Goal: Task Accomplishment & Management: Manage account settings

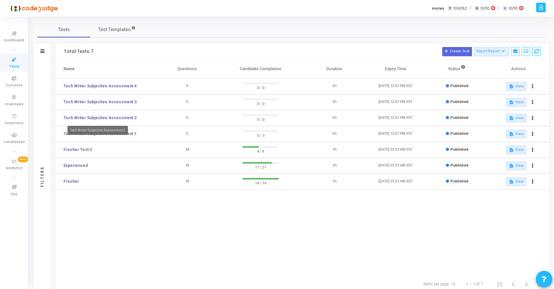
click at [119, 135] on mat-tooltip-component "Tech Writer Subjective Assessment 2" at bounding box center [98, 130] width 70 height 18
click at [105, 133] on link "Tech Writer Subjective Assessment 1" at bounding box center [100, 134] width 73 height 6
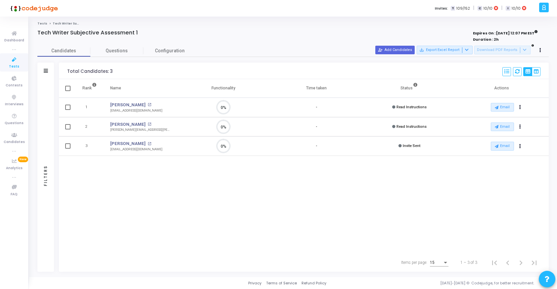
scroll to position [14, 17]
click at [519, 112] on button "Actions" at bounding box center [520, 107] width 9 height 9
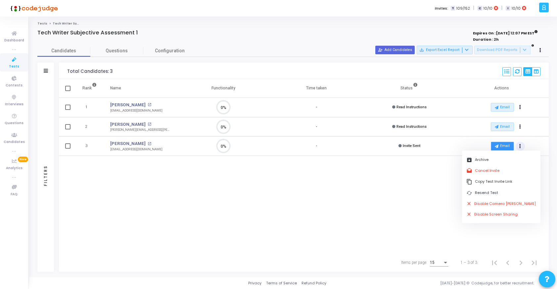
click at [500, 144] on button "Email" at bounding box center [502, 146] width 23 height 9
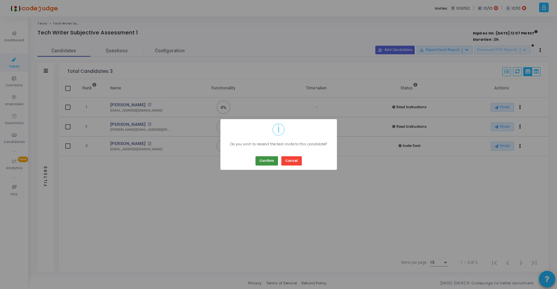
click at [268, 160] on button "Confirm" at bounding box center [267, 160] width 23 height 9
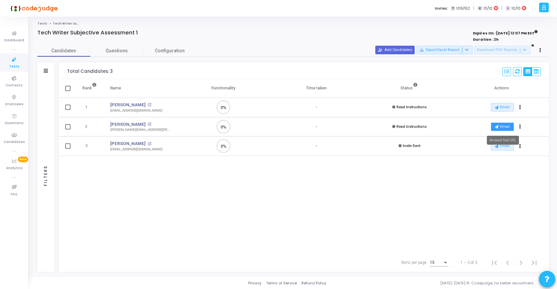
click at [504, 124] on button "Email" at bounding box center [502, 126] width 23 height 9
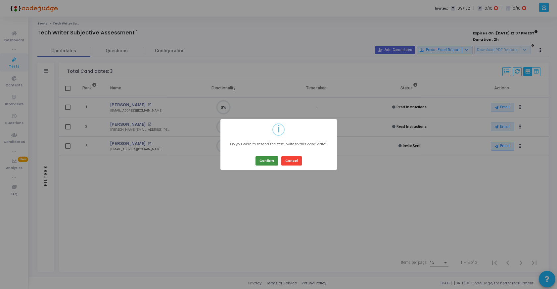
click at [270, 162] on button "Confirm" at bounding box center [267, 160] width 23 height 9
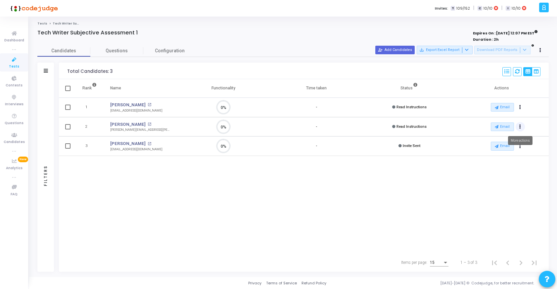
click at [519, 125] on icon "Actions" at bounding box center [520, 126] width 2 height 3
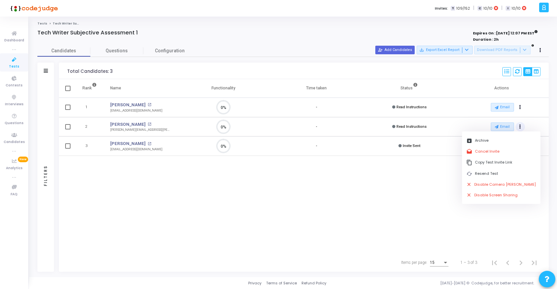
click at [434, 191] on div "Rank Name Functionality Time taken Status Actions 1 Ayush Kumar open_in_new ayu…" at bounding box center [304, 166] width 490 height 174
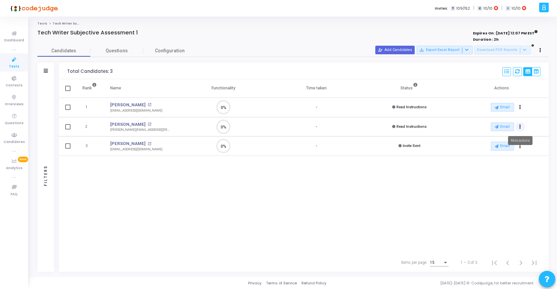
click at [519, 127] on icon "Actions" at bounding box center [520, 126] width 2 height 3
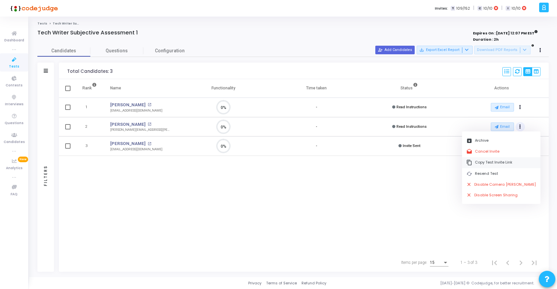
click at [488, 164] on button "content_copy Copy Test Invite Link" at bounding box center [501, 162] width 78 height 11
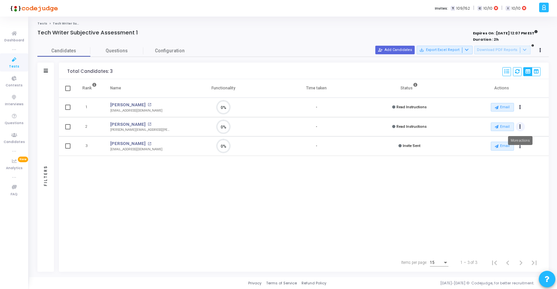
click at [521, 127] on icon "Actions" at bounding box center [520, 126] width 2 height 3
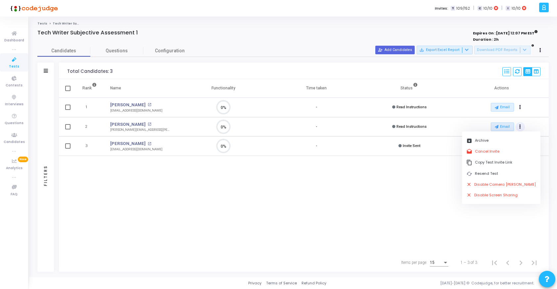
click at [332, 210] on div "Rank Name Functionality Time taken Status Actions 1 Ayush Kumar open_in_new ayu…" at bounding box center [304, 166] width 490 height 174
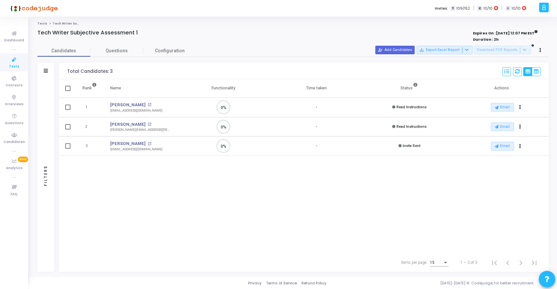
click at [310, 242] on div "Rank Name Functionality Time taken Status Actions 1 Ayush Kumar open_in_new ayu…" at bounding box center [304, 166] width 490 height 174
